Goal: Navigation & Orientation: Find specific page/section

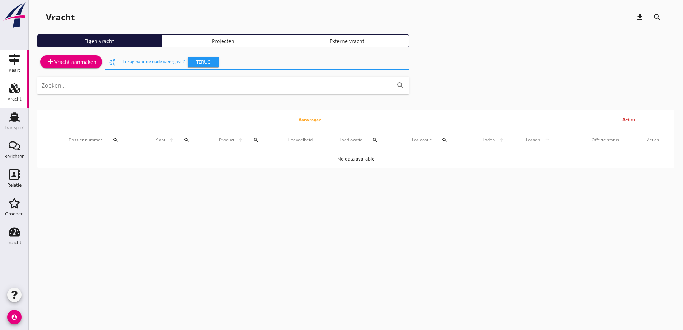
click at [21, 53] on link "Kaart Kaart" at bounding box center [14, 64] width 29 height 29
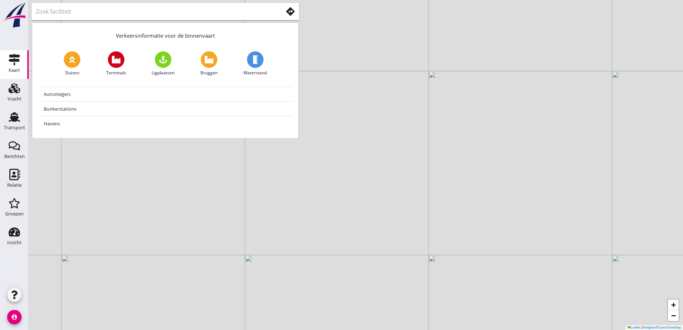
click at [101, 11] on input "text" at bounding box center [154, 11] width 237 height 11
type input "genk"
click at [292, 10] on use at bounding box center [290, 11] width 9 height 9
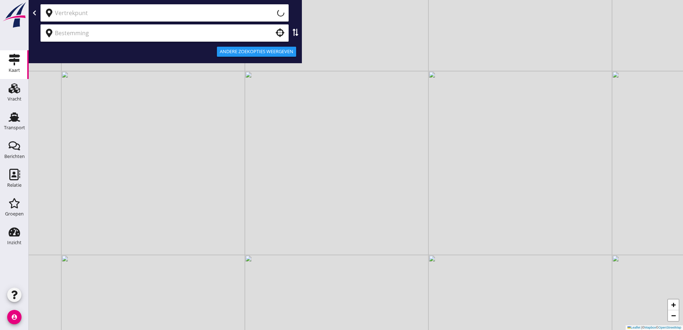
type input "Huidige locatie (apparaat)"
click at [195, 20] on div "Huidige locatie (apparaat) clear" at bounding box center [165, 12] width 248 height 17
click at [278, 12] on icon "clear" at bounding box center [278, 13] width 9 height 9
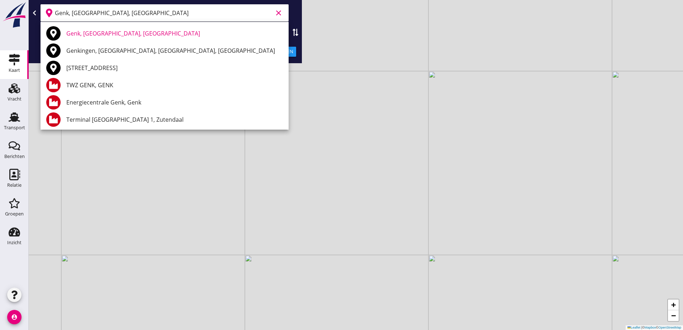
click at [101, 25] on div "No data available Genk, Limburg, Belgium Genkingen, Sonnenbühl, Baden-Württembe…" at bounding box center [341, 165] width 683 height 330
type input "Genk, Limburg, Belgium"
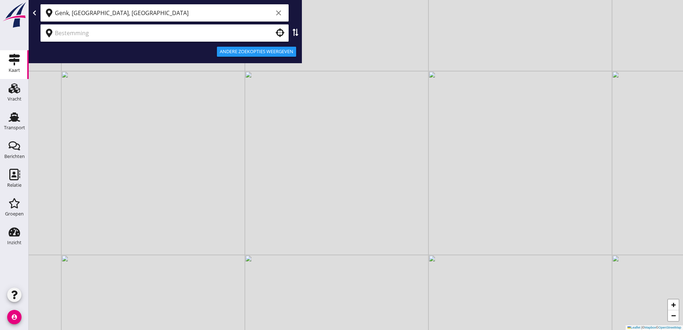
click at [102, 28] on input "text" at bounding box center [159, 32] width 209 height 11
click at [104, 33] on input "text" at bounding box center [159, 32] width 209 height 11
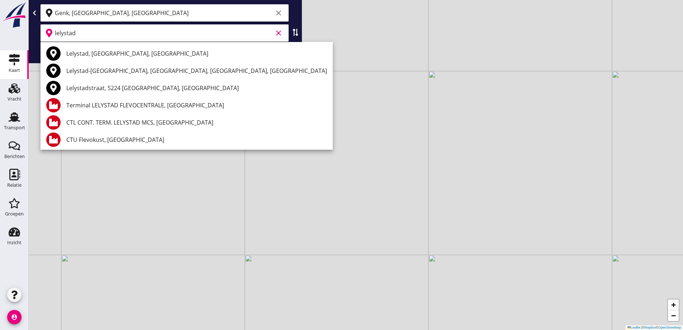
click at [105, 49] on div "Lelystad, Flevoland, Netherlands" at bounding box center [196, 53] width 261 height 17
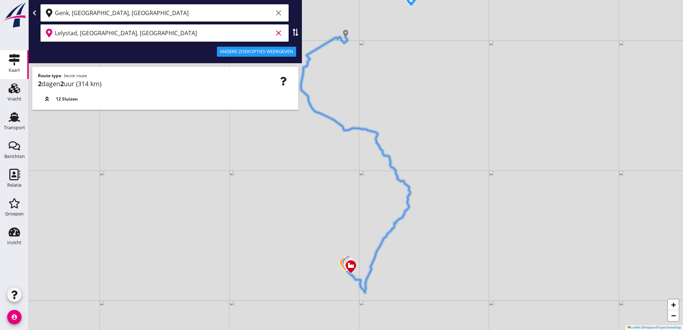
type input "Lelystad, Flevoland, Netherlands"
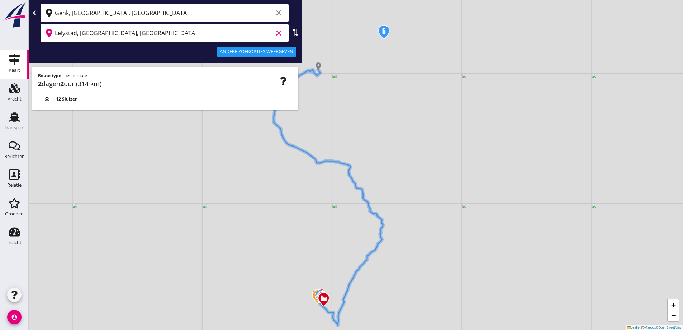
drag, startPoint x: 292, startPoint y: 184, endPoint x: 274, endPoint y: 195, distance: 21.1
click at [275, 197] on div "+ − Leaflet | © Mapbox © OpenStreetMap" at bounding box center [356, 165] width 654 height 330
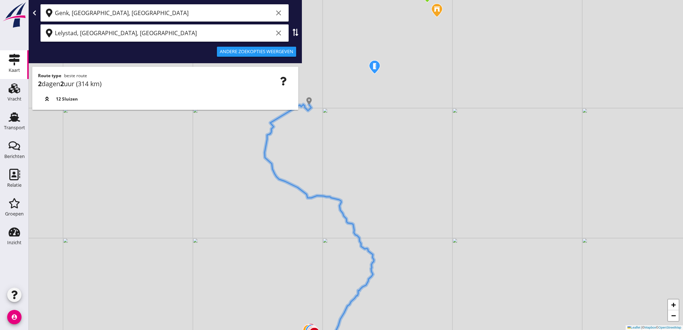
drag, startPoint x: 313, startPoint y: 247, endPoint x: 304, endPoint y: 252, distance: 9.9
click at [308, 262] on div "+ − Leaflet | © Mapbox © OpenStreetMap" at bounding box center [356, 165] width 654 height 330
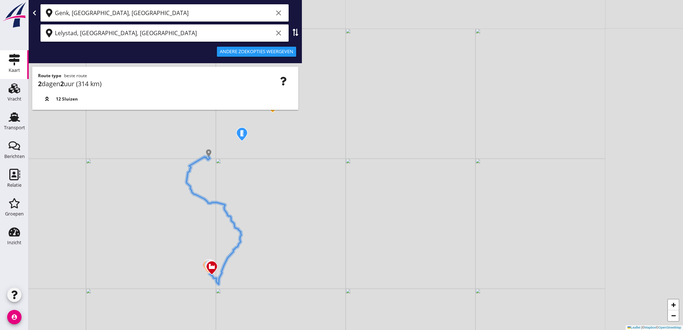
drag, startPoint x: 217, startPoint y: 219, endPoint x: 202, endPoint y: 224, distance: 16.0
click at [203, 227] on div "+ − Leaflet | © Mapbox © OpenStreetMap" at bounding box center [356, 165] width 654 height 330
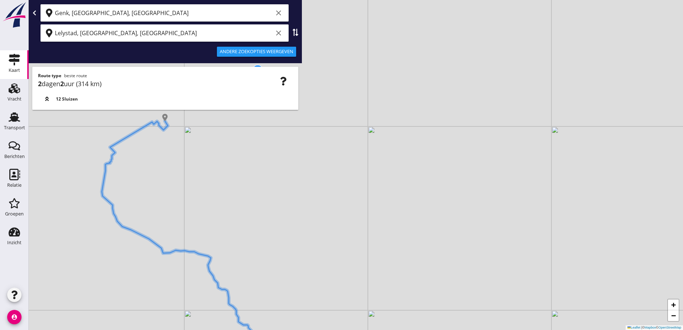
drag, startPoint x: 163, startPoint y: 162, endPoint x: 229, endPoint y: 210, distance: 81.8
click at [229, 210] on div "+ − Leaflet | © Mapbox © OpenStreetMap" at bounding box center [356, 165] width 654 height 330
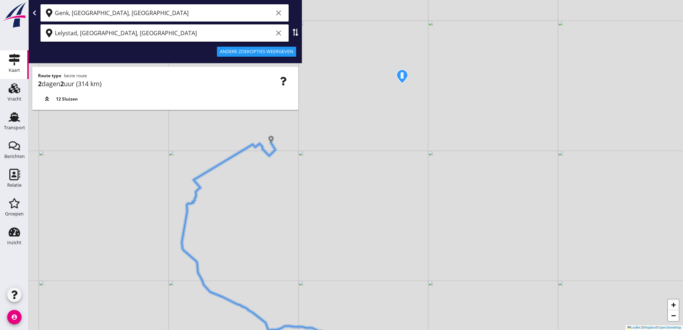
drag, startPoint x: 261, startPoint y: 213, endPoint x: 227, endPoint y: 195, distance: 38.8
click at [228, 195] on div "+ − Leaflet | © Mapbox © OpenStreetMap" at bounding box center [356, 165] width 654 height 330
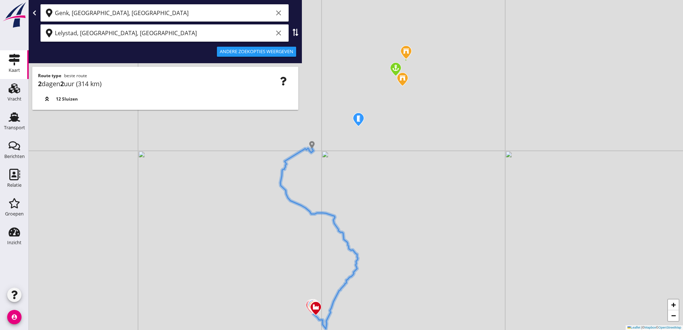
drag, startPoint x: 284, startPoint y: 82, endPoint x: 289, endPoint y: 84, distance: 5.0
click at [284, 82] on use "button" at bounding box center [283, 81] width 6 height 9
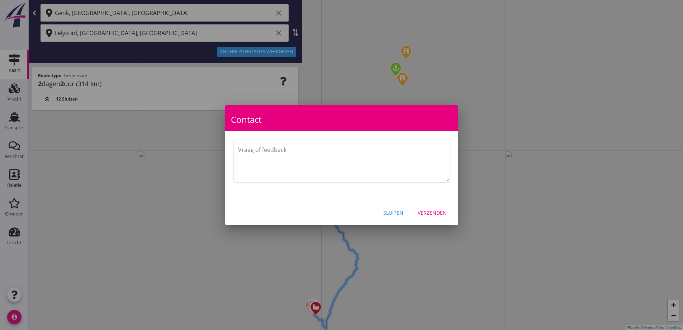
click at [392, 209] on div "Sluiten" at bounding box center [393, 213] width 20 height 8
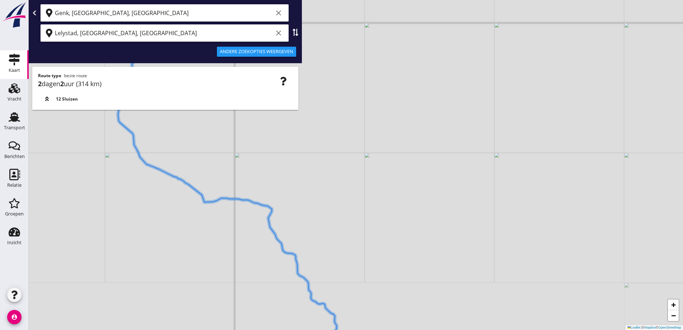
drag, startPoint x: 323, startPoint y: 209, endPoint x: 346, endPoint y: 237, distance: 36.2
click at [346, 237] on div "+ − Leaflet | © Mapbox © OpenStreetMap" at bounding box center [356, 165] width 654 height 330
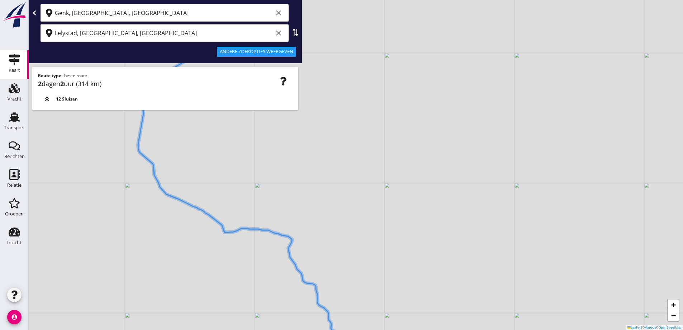
drag, startPoint x: 252, startPoint y: 242, endPoint x: 253, endPoint y: 256, distance: 14.7
click at [260, 260] on div "+ − Leaflet | © Mapbox © OpenStreetMap" at bounding box center [356, 165] width 654 height 330
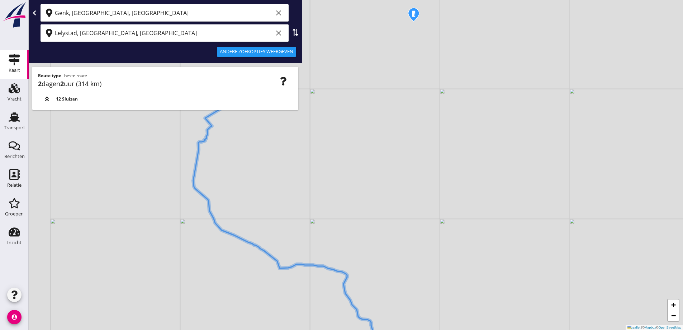
drag, startPoint x: 173, startPoint y: 249, endPoint x: 198, endPoint y: 227, distance: 33.1
click at [201, 260] on div "+ − Leaflet | © Mapbox © OpenStreetMap" at bounding box center [356, 165] width 654 height 330
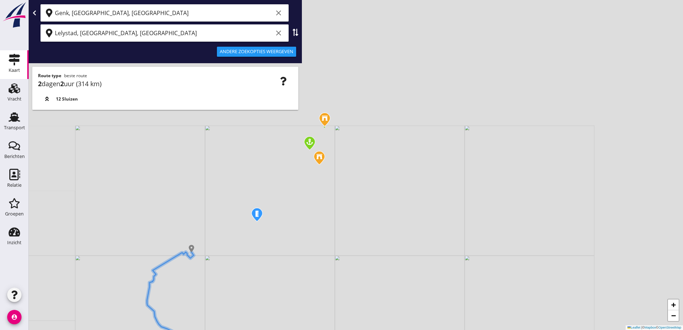
drag, startPoint x: 139, startPoint y: 312, endPoint x: 161, endPoint y: 253, distance: 62.4
click at [142, 298] on div "+ − Leaflet | © Mapbox © OpenStreetMap" at bounding box center [356, 165] width 654 height 330
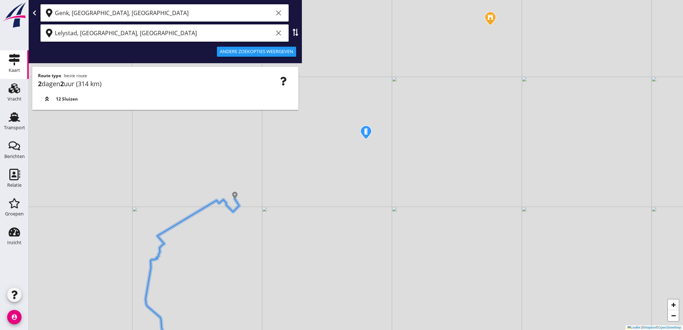
drag, startPoint x: 184, startPoint y: 270, endPoint x: 198, endPoint y: 232, distance: 40.8
click at [198, 232] on div "+ − Leaflet | © Mapbox © OpenStreetMap" at bounding box center [356, 165] width 654 height 330
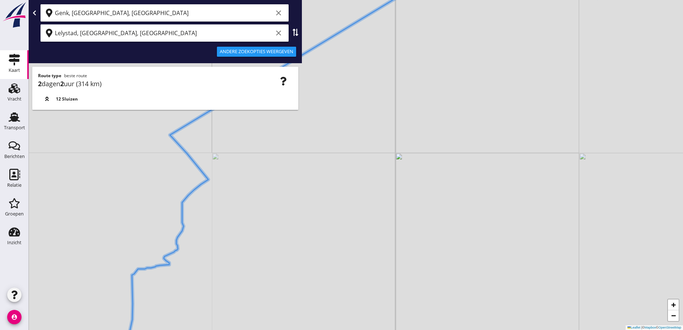
drag, startPoint x: 146, startPoint y: 222, endPoint x: 122, endPoint y: 224, distance: 24.2
click at [125, 226] on div "+ − Leaflet | © Mapbox © OpenStreetMap" at bounding box center [356, 165] width 654 height 330
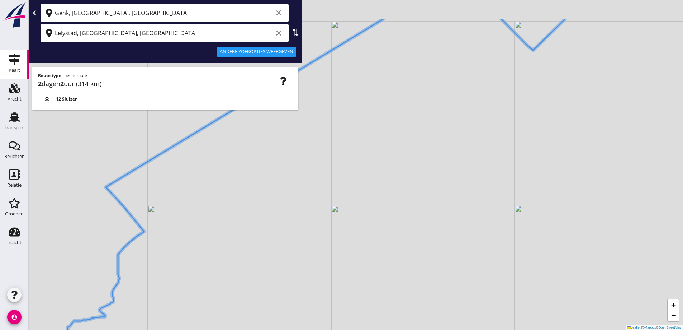
drag, startPoint x: 338, startPoint y: 211, endPoint x: 276, endPoint y: 254, distance: 75.0
click at [276, 254] on div "+ − Leaflet | © Mapbox © OpenStreetMap" at bounding box center [356, 165] width 654 height 330
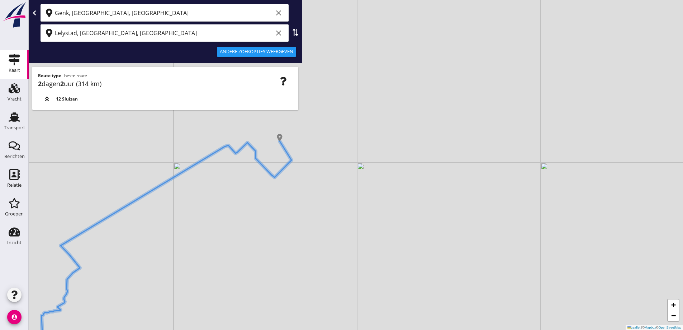
click at [331, 231] on div "+ − Leaflet | © Mapbox © OpenStreetMap" at bounding box center [356, 165] width 654 height 330
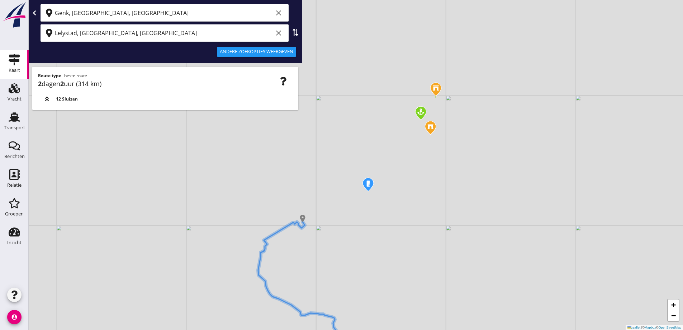
drag, startPoint x: 320, startPoint y: 233, endPoint x: 312, endPoint y: 239, distance: 9.4
click at [312, 239] on div "+ − Leaflet | © Mapbox © OpenStreetMap" at bounding box center [356, 165] width 654 height 330
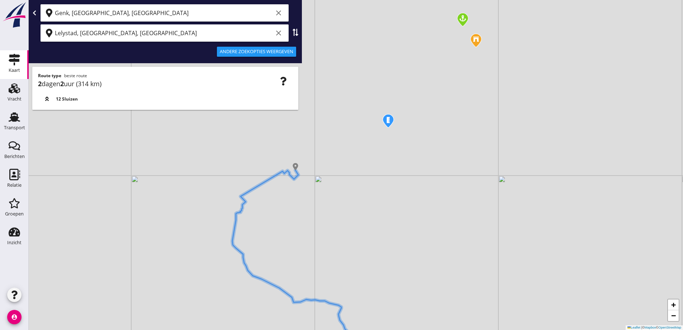
drag, startPoint x: 317, startPoint y: 264, endPoint x: 320, endPoint y: 229, distance: 34.5
click at [320, 229] on div "+ − Leaflet | © Mapbox © OpenStreetMap" at bounding box center [356, 165] width 654 height 330
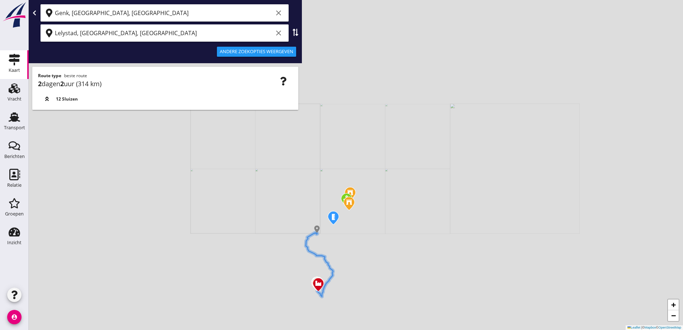
drag, startPoint x: 321, startPoint y: 269, endPoint x: 312, endPoint y: 237, distance: 33.5
click at [312, 237] on div "+ − Leaflet | © Mapbox © OpenStreetMap" at bounding box center [356, 165] width 654 height 330
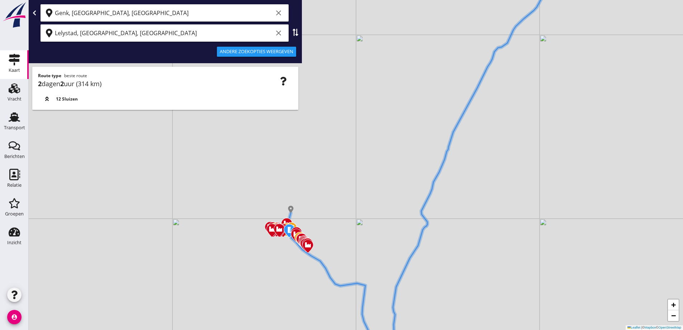
drag, startPoint x: 359, startPoint y: 261, endPoint x: 376, endPoint y: 232, distance: 33.8
click at [376, 232] on div "+ − Leaflet | © Mapbox © OpenStreetMap" at bounding box center [356, 165] width 654 height 330
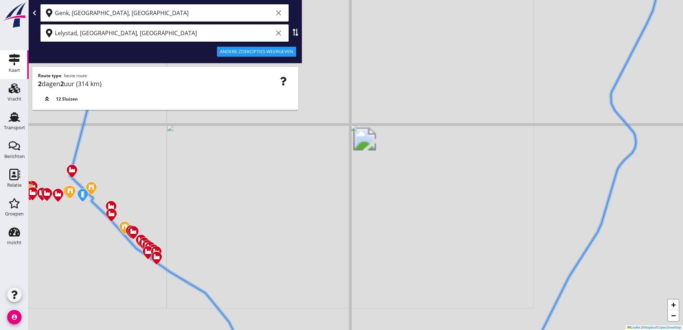
drag, startPoint x: 344, startPoint y: 236, endPoint x: 398, endPoint y: 252, distance: 56.4
click at [398, 252] on div "+ − Leaflet | © Mapbox © OpenStreetMap" at bounding box center [356, 165] width 654 height 330
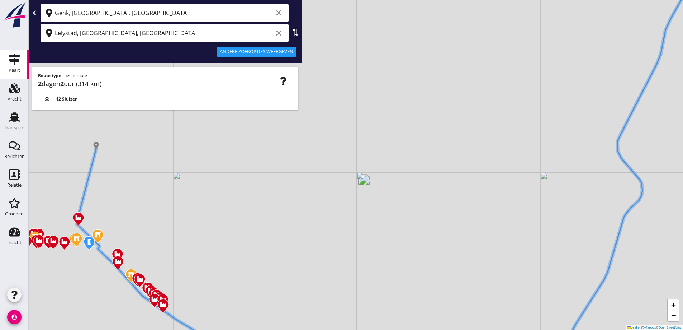
drag, startPoint x: 112, startPoint y: 178, endPoint x: 202, endPoint y: 157, distance: 92.0
click at [202, 157] on div "+ − Leaflet | © Mapbox © OpenStreetMap" at bounding box center [356, 165] width 654 height 330
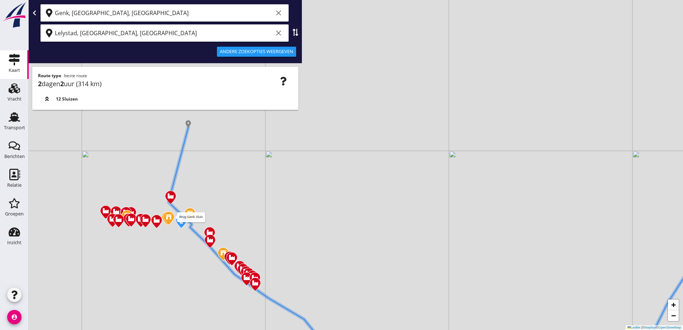
click at [170, 221] on img at bounding box center [168, 217] width 13 height 15
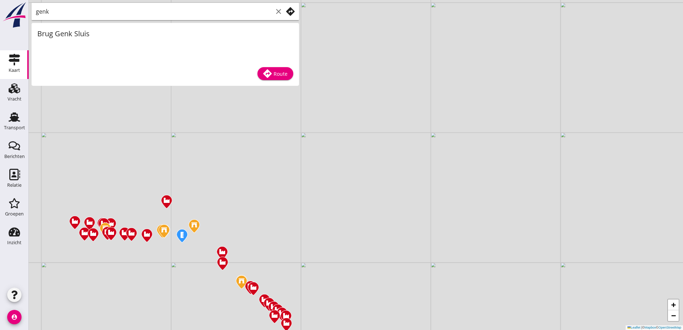
drag, startPoint x: 213, startPoint y: 154, endPoint x: 180, endPoint y: 130, distance: 40.4
click at [180, 130] on div "+ − Leaflet | © Mapbox © OpenStreetMap" at bounding box center [356, 165] width 654 height 330
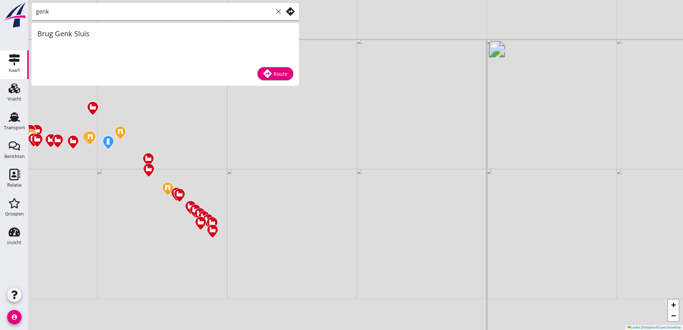
drag, startPoint x: 225, startPoint y: 121, endPoint x: 217, endPoint y: 142, distance: 22.2
click at [231, 115] on div "+ − Leaflet | © Mapbox © OpenStreetMap" at bounding box center [356, 165] width 654 height 330
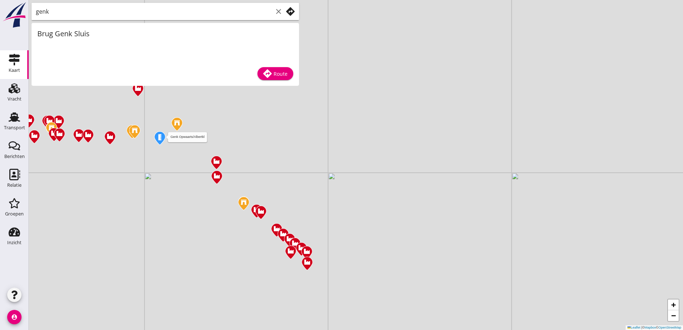
click at [160, 140] on img at bounding box center [159, 138] width 13 height 15
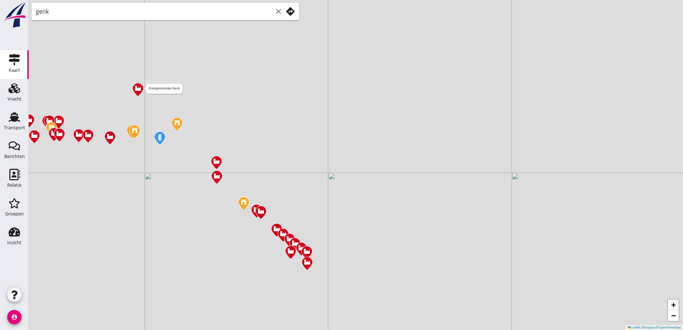
click at [140, 93] on img at bounding box center [138, 89] width 13 height 15
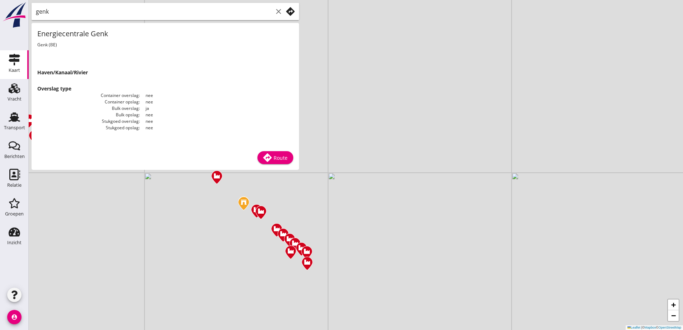
click at [246, 181] on div "+ − Leaflet | © Mapbox © OpenStreetMap" at bounding box center [356, 165] width 654 height 330
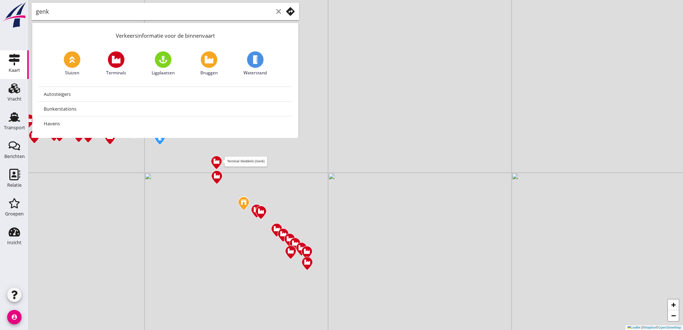
click at [210, 167] on img at bounding box center [216, 162] width 13 height 15
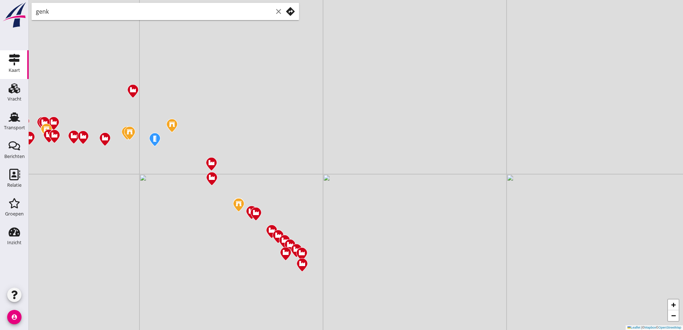
click at [108, 167] on div "+ − Leaflet | © Mapbox © OpenStreetMap genk clear" at bounding box center [356, 165] width 654 height 330
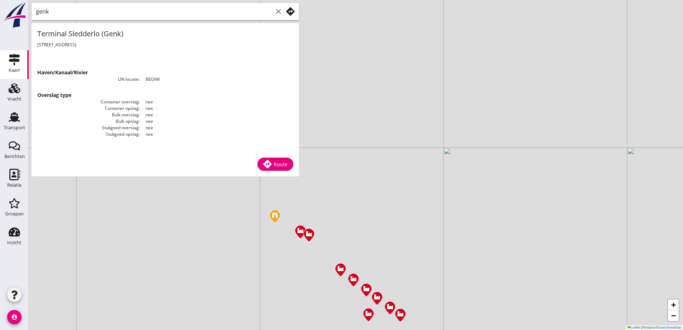
click at [141, 209] on div "+ − Leaflet | © Mapbox © OpenStreetMap" at bounding box center [356, 165] width 654 height 330
click at [329, 232] on div "+ − Leaflet | © Mapbox © OpenStreetMap" at bounding box center [356, 165] width 654 height 330
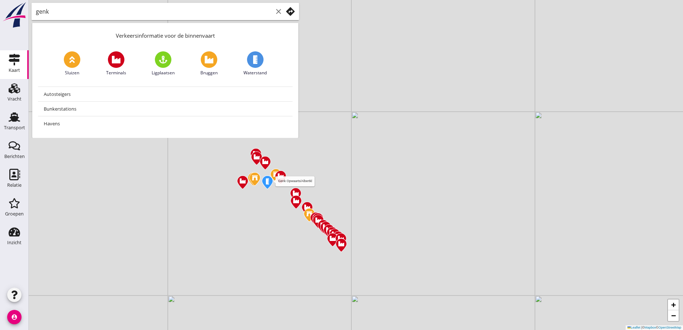
click at [264, 178] on img at bounding box center [267, 182] width 13 height 15
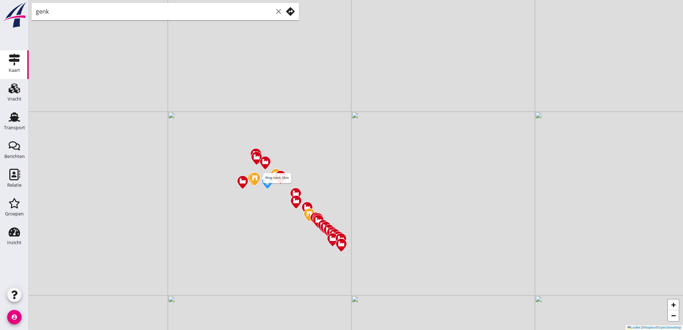
click at [242, 181] on img at bounding box center [242, 182] width 13 height 15
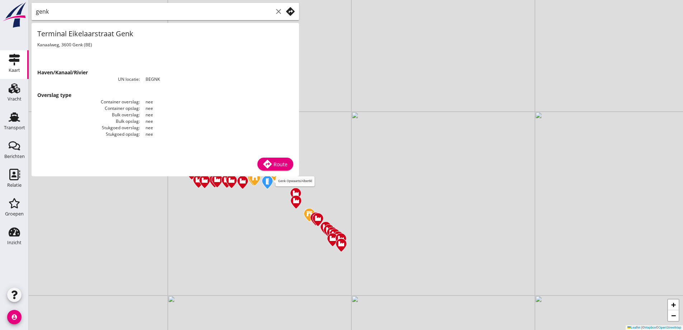
click at [266, 189] on img at bounding box center [267, 182] width 13 height 15
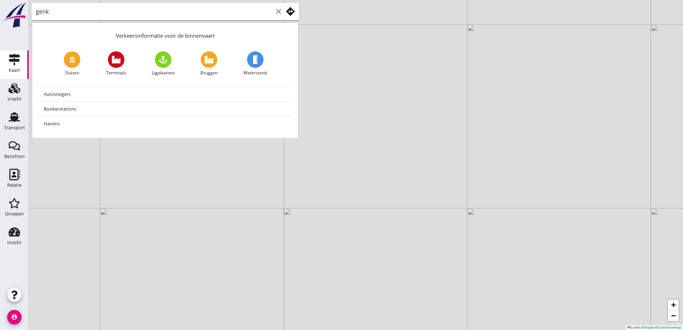
drag, startPoint x: 171, startPoint y: 168, endPoint x: 247, endPoint y: 155, distance: 76.7
click at [247, 156] on div "+ − Leaflet | © Mapbox © OpenStreetMap" at bounding box center [356, 165] width 654 height 330
click at [275, 13] on icon "clear" at bounding box center [278, 11] width 9 height 9
